Goal: Task Accomplishment & Management: Manage account settings

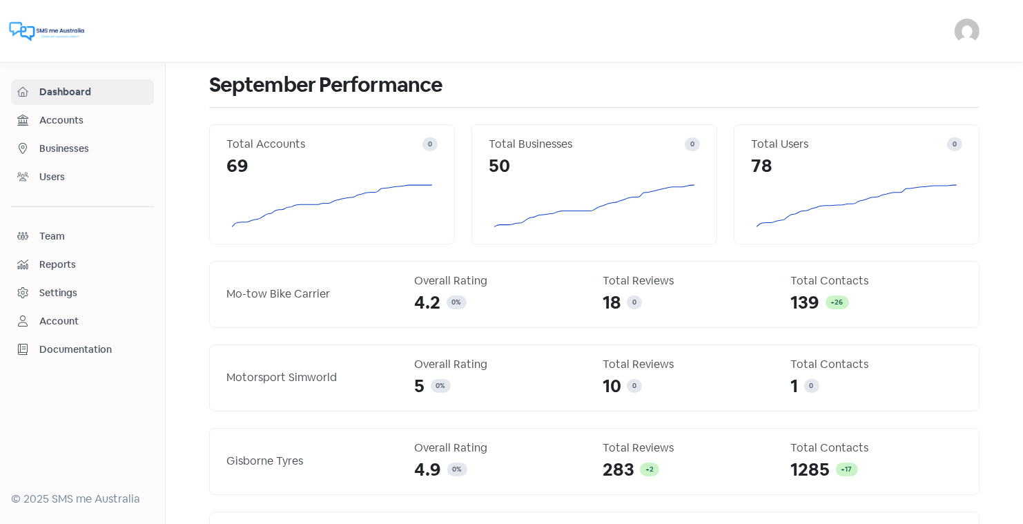
click at [68, 146] on span "Businesses" at bounding box center [93, 149] width 108 height 14
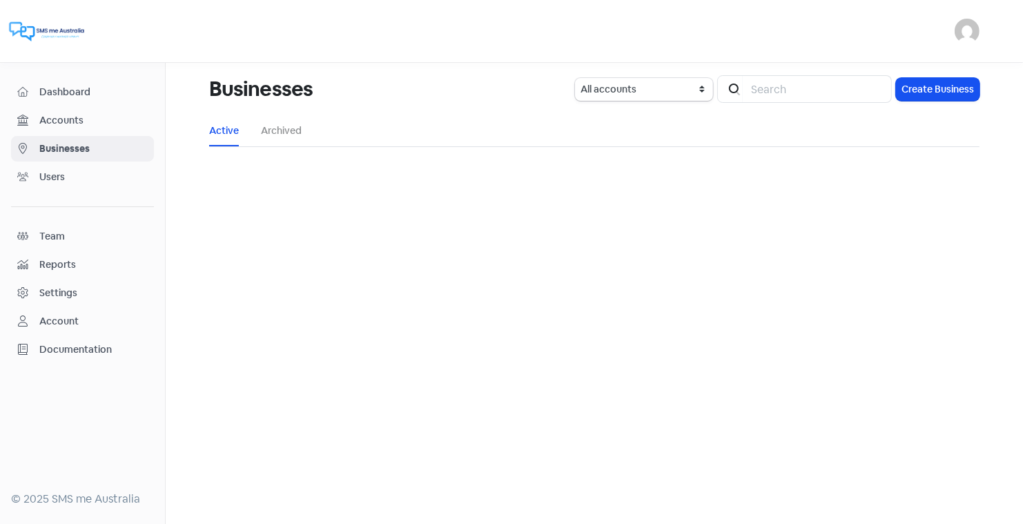
click at [69, 144] on span "Businesses" at bounding box center [93, 149] width 108 height 14
click at [931, 206] on main "Businesses All accounts Icon For Search Create Business Active Archived" at bounding box center [595, 293] width 858 height 461
click at [56, 142] on span "Businesses" at bounding box center [93, 149] width 108 height 14
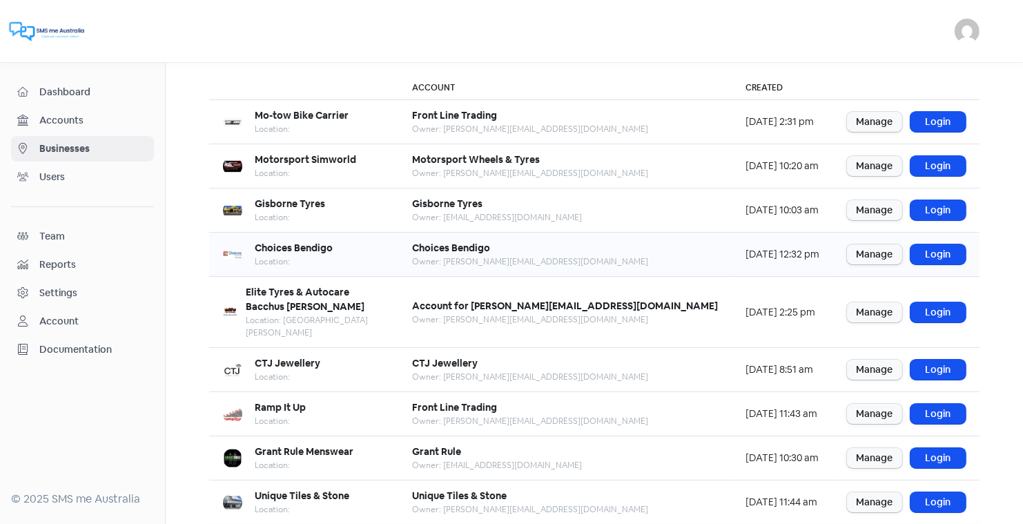
scroll to position [168, 0]
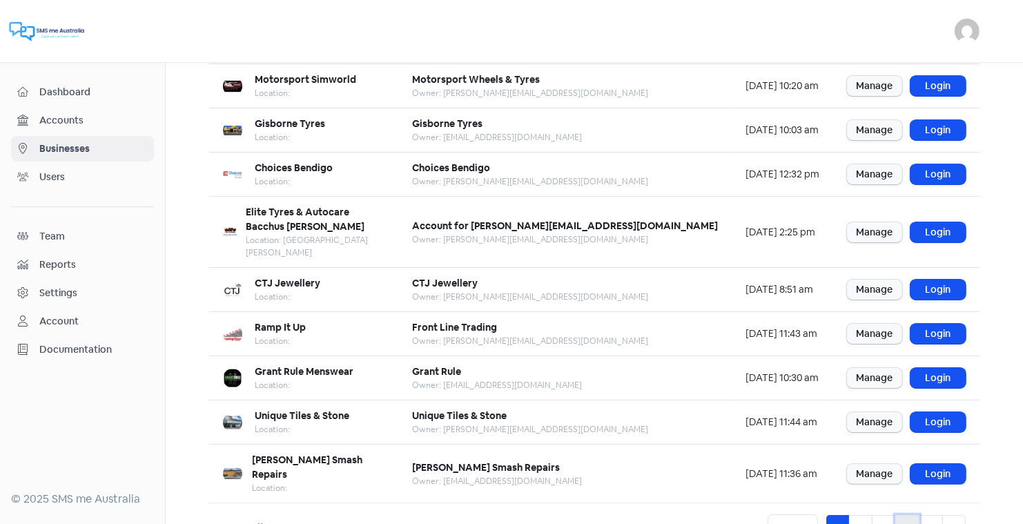
click at [911, 515] on link "4" at bounding box center [908, 528] width 24 height 26
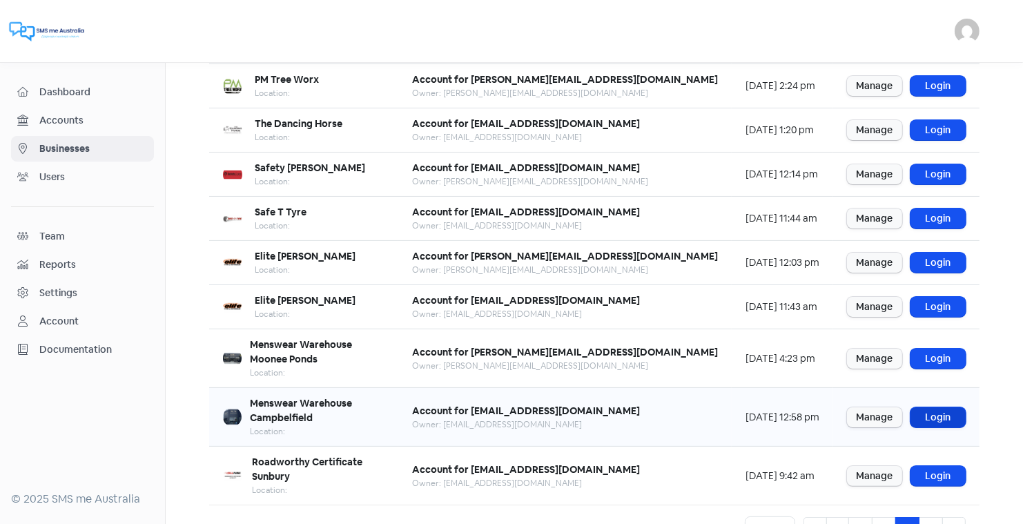
click at [928, 407] on link "Login" at bounding box center [938, 417] width 55 height 20
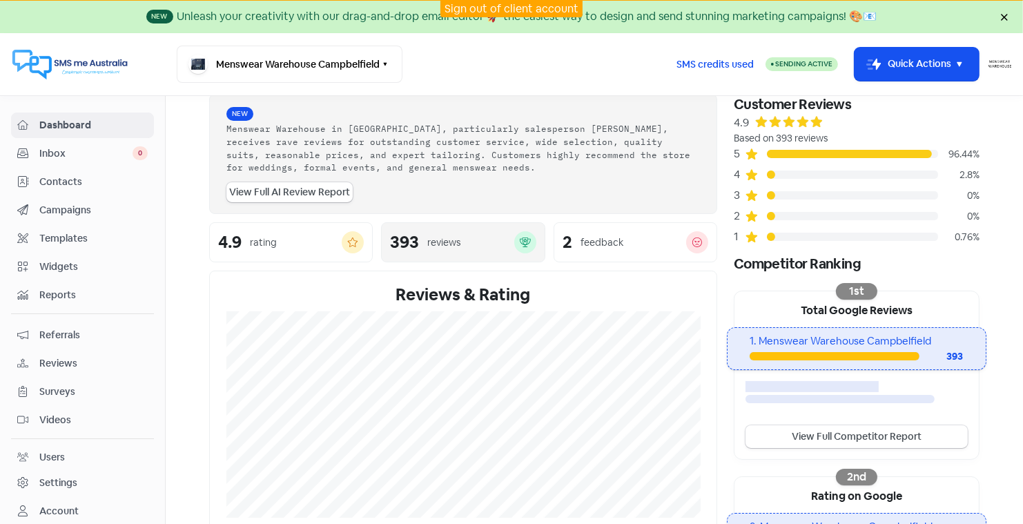
scroll to position [72, 0]
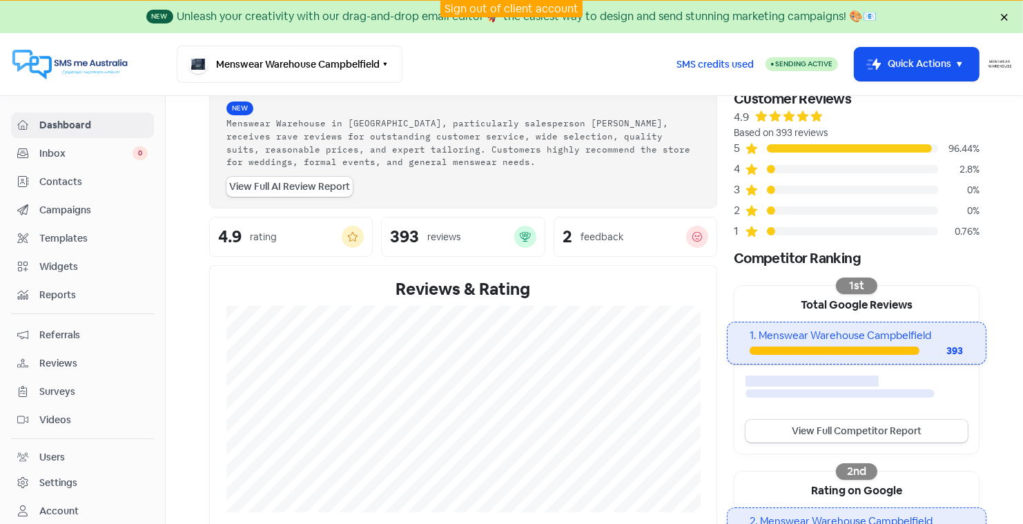
click at [58, 351] on link "Reviews" at bounding box center [82, 364] width 143 height 26
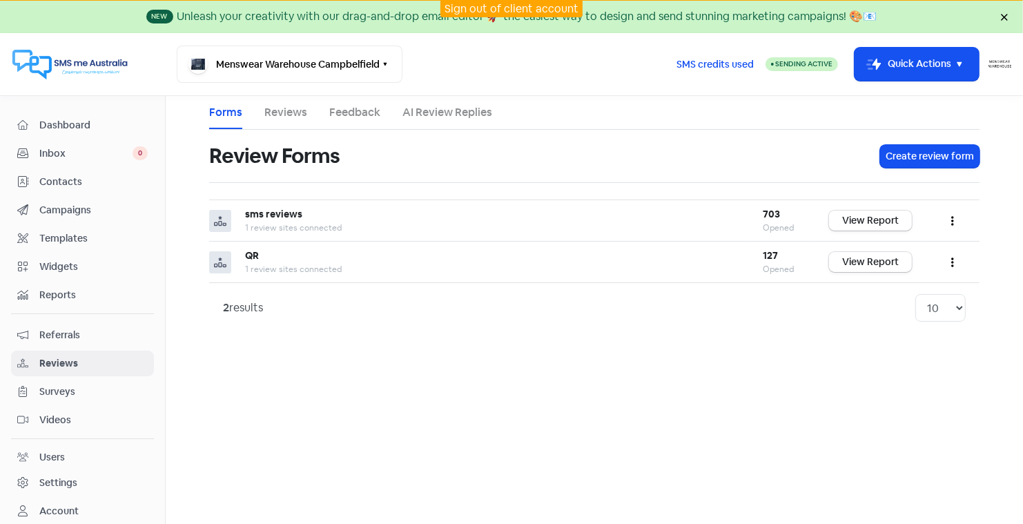
click at [285, 108] on link "Reviews" at bounding box center [285, 112] width 43 height 17
